Goal: Information Seeking & Learning: Learn about a topic

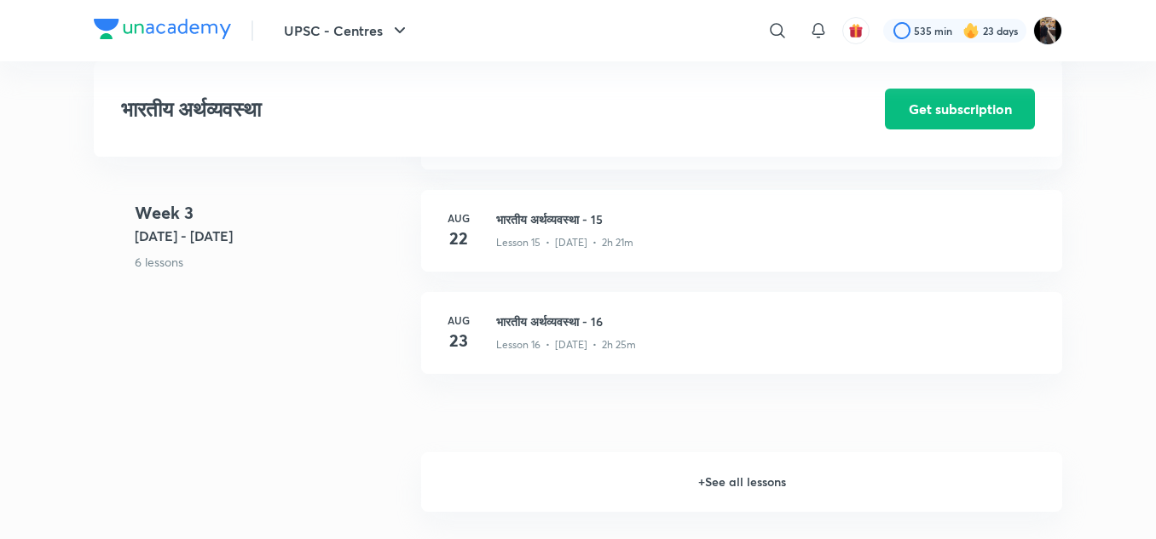
scroll to position [2250, 0]
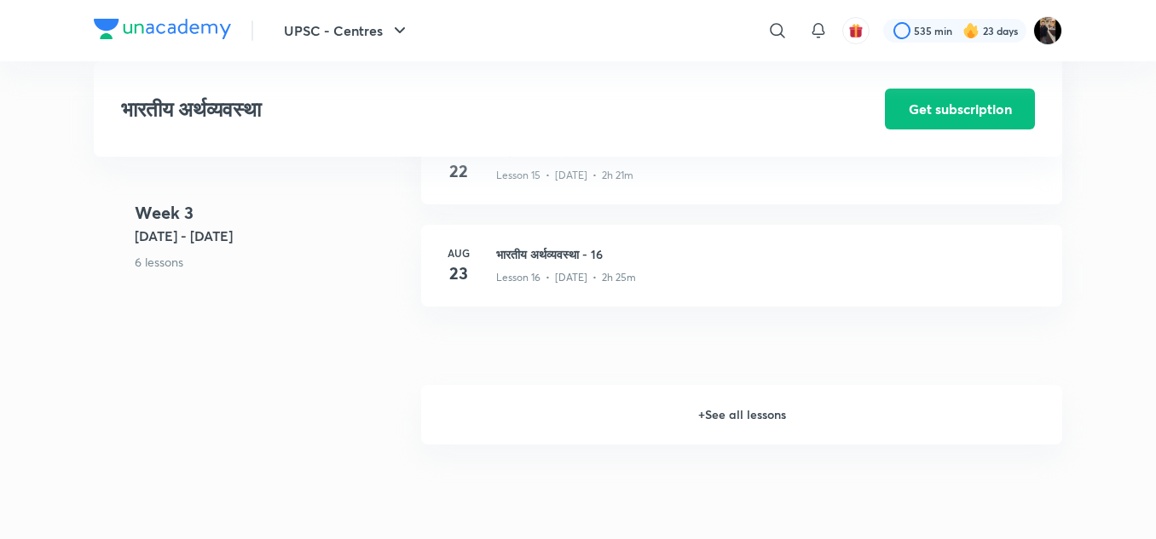
click at [718, 410] on h6 "+ See all lessons" at bounding box center [741, 415] width 641 height 60
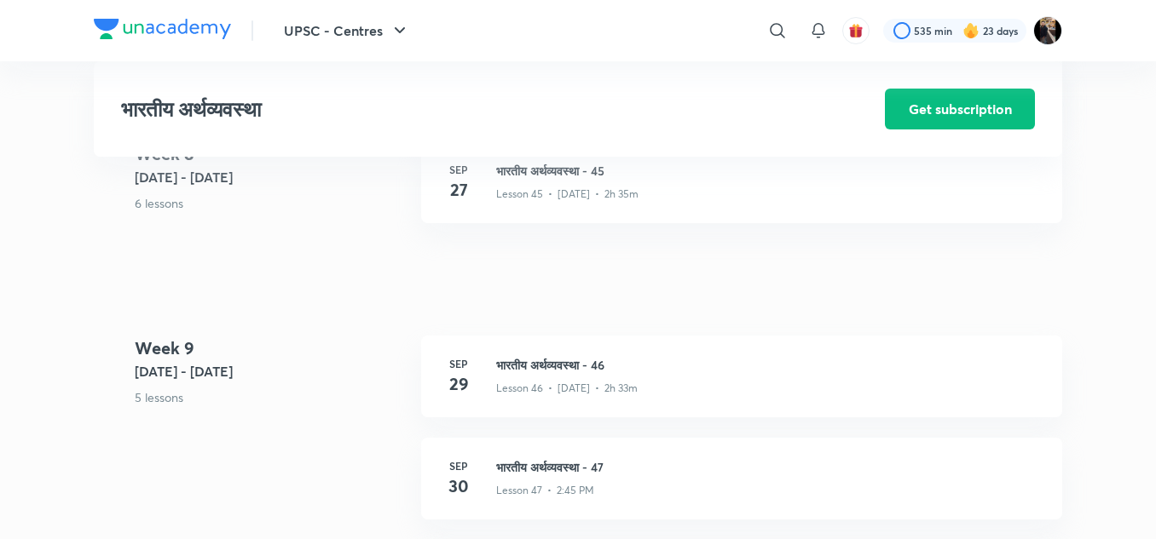
scroll to position [5897, 0]
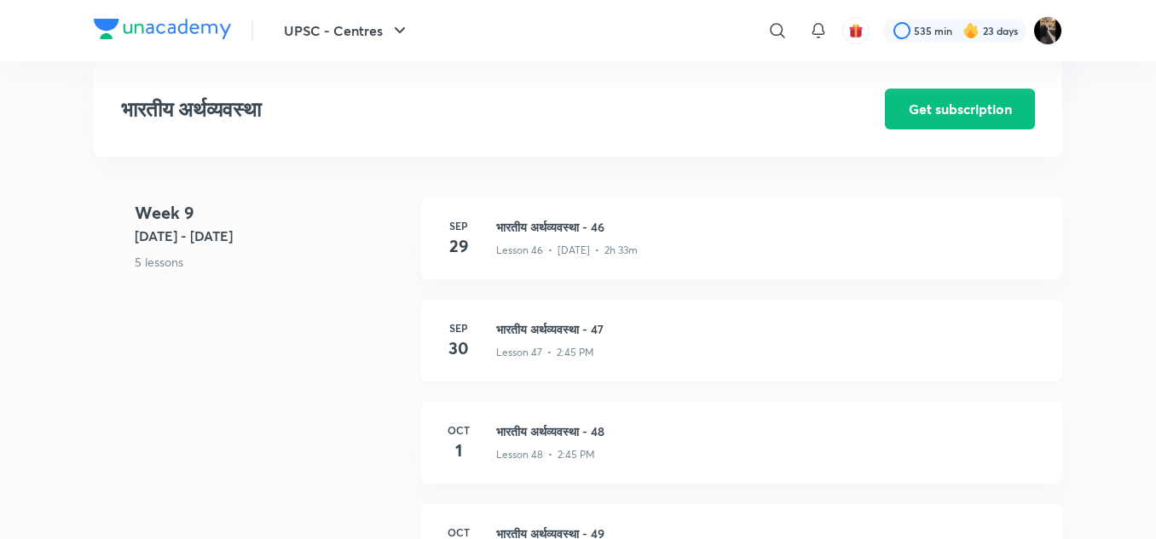
click at [570, 330] on h3 "भारतीय अर्थव्यवस्था - 47" at bounding box center [768, 329] width 545 height 18
